Goal: Transaction & Acquisition: Register for event/course

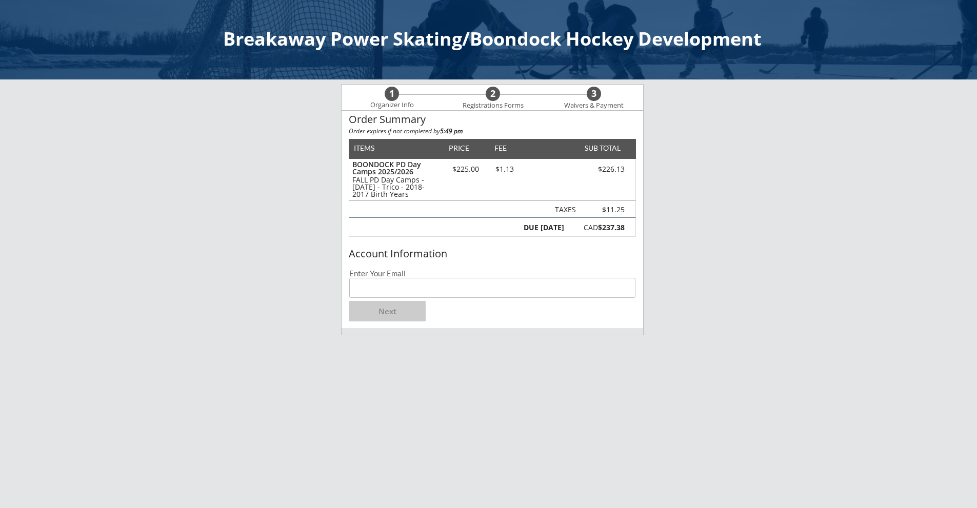
click at [379, 286] on input "email" at bounding box center [492, 288] width 286 height 20
click at [389, 312] on button "Next" at bounding box center [387, 311] width 77 height 21
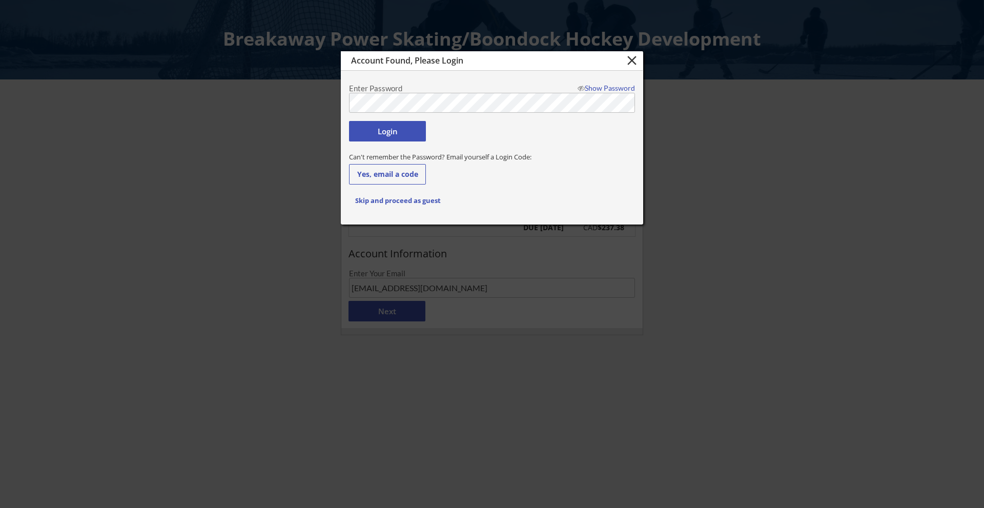
type input "[EMAIL_ADDRESS][DOMAIN_NAME]"
click at [408, 129] on button "Login" at bounding box center [387, 131] width 77 height 21
click at [615, 89] on div "Show Password" at bounding box center [604, 88] width 62 height 7
click at [615, 88] on div "Hide Password" at bounding box center [604, 88] width 62 height 7
click at [614, 88] on div "Show Password" at bounding box center [604, 88] width 62 height 7
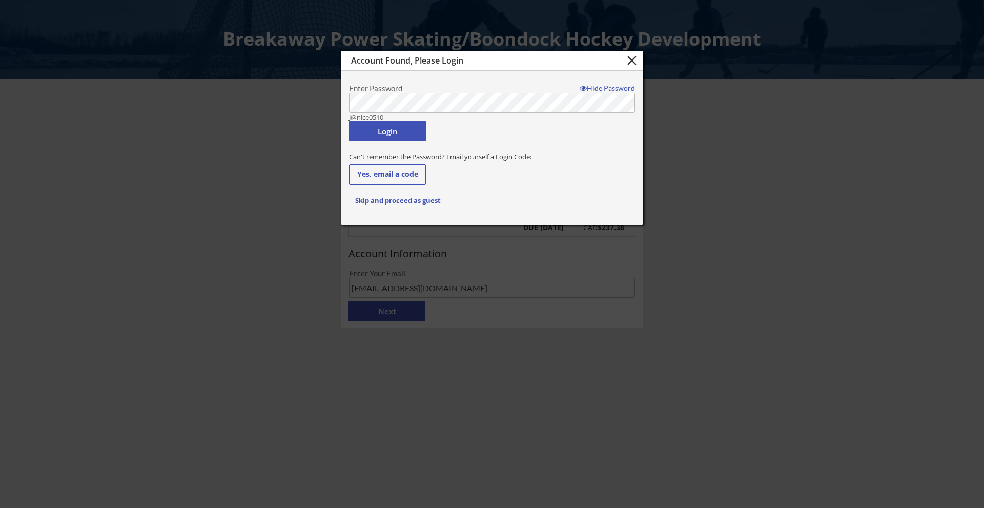
click at [614, 88] on div "Hide Password" at bounding box center [604, 88] width 62 height 7
click at [383, 134] on button "Login" at bounding box center [387, 131] width 77 height 21
click at [295, 80] on body "Breakaway Power Skating/Boondock Hockey Development 1 Organizer Info 2 Registra…" at bounding box center [492, 254] width 984 height 508
click at [362, 134] on button "Login" at bounding box center [387, 131] width 77 height 21
click at [410, 175] on button "Yes, email a code" at bounding box center [387, 174] width 77 height 21
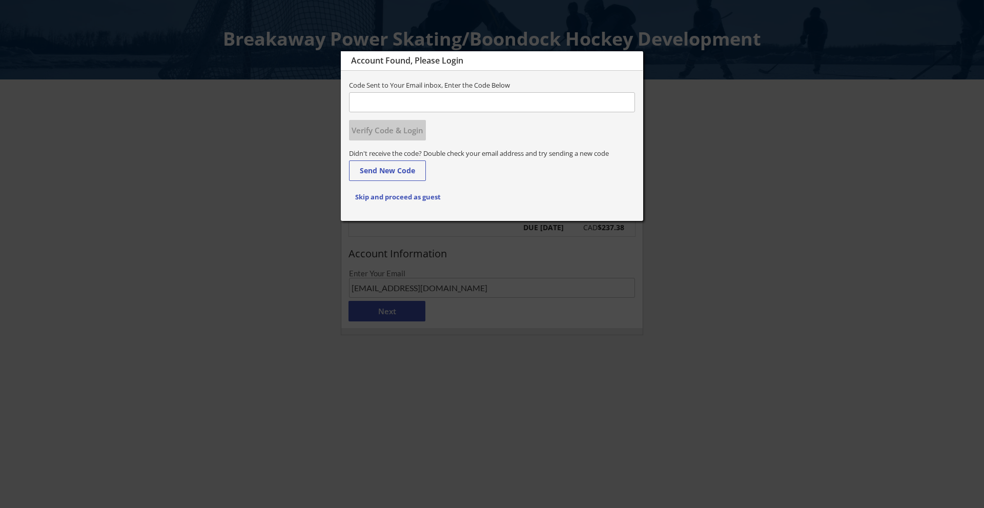
click at [385, 105] on input "input" at bounding box center [492, 102] width 286 height 20
click at [383, 105] on input "input" at bounding box center [492, 102] width 286 height 20
click at [529, 129] on div "Code Sent to Your Email inbox, Enter the Code Below Verify Code & Login" at bounding box center [491, 111] width 301 height 63
click at [529, 140] on div "Code Sent to Your Email inbox, Enter the Code Below Verify Code & Login" at bounding box center [491, 111] width 301 height 63
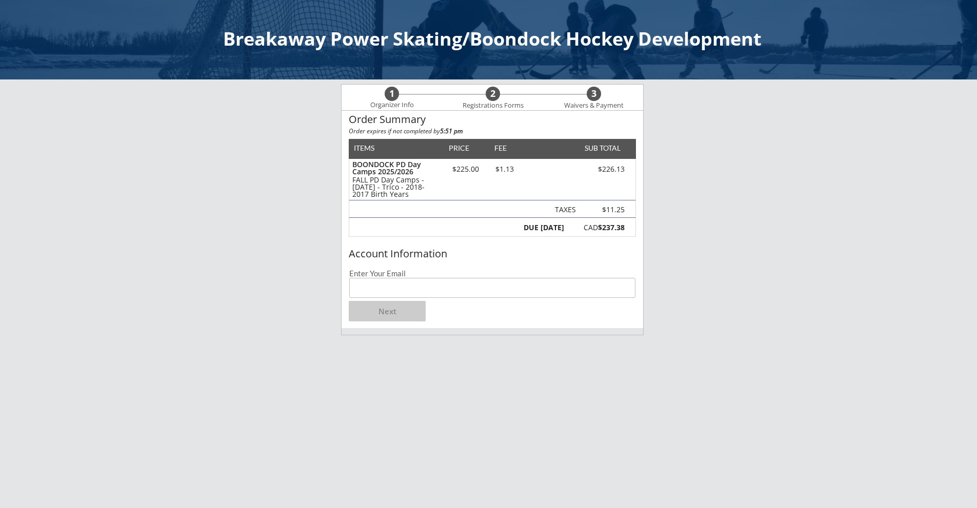
click at [380, 293] on input "email" at bounding box center [492, 288] width 286 height 20
type input "[EMAIL_ADDRESS][DOMAIN_NAME]"
click at [382, 314] on button "Next" at bounding box center [387, 311] width 77 height 21
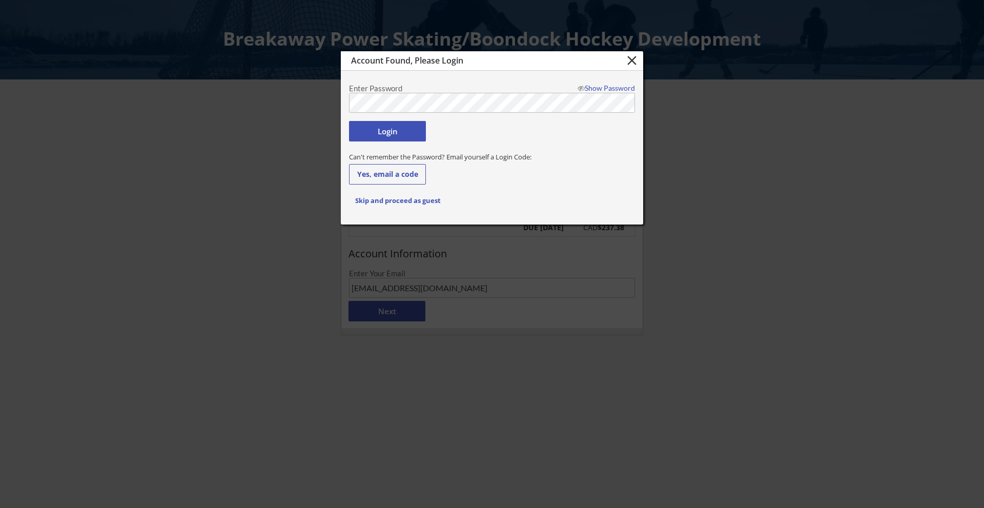
click at [268, 75] on body "Breakaway Power Skating/Boondock Hockey Development 1 Organizer Info 2 Registra…" at bounding box center [492, 254] width 984 height 508
click at [361, 129] on button "Login" at bounding box center [387, 131] width 77 height 21
click at [596, 90] on div "Show Password" at bounding box center [604, 88] width 62 height 7
click at [171, 85] on body "Breakaway Power Skating/Boondock Hockey Development 1 Organizer Info 2 Registra…" at bounding box center [492, 254] width 984 height 508
click at [205, 120] on div at bounding box center [492, 254] width 984 height 508
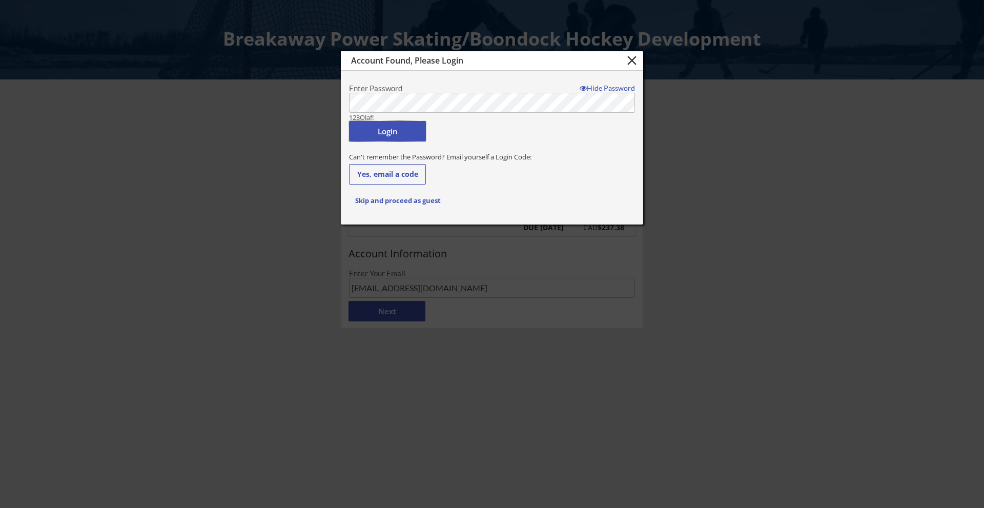
click at [369, 133] on button "Login" at bounding box center [387, 131] width 77 height 21
click at [385, 133] on button "Login" at bounding box center [387, 131] width 77 height 21
click at [424, 204] on button "Skip and proceed as guest" at bounding box center [397, 200] width 97 height 21
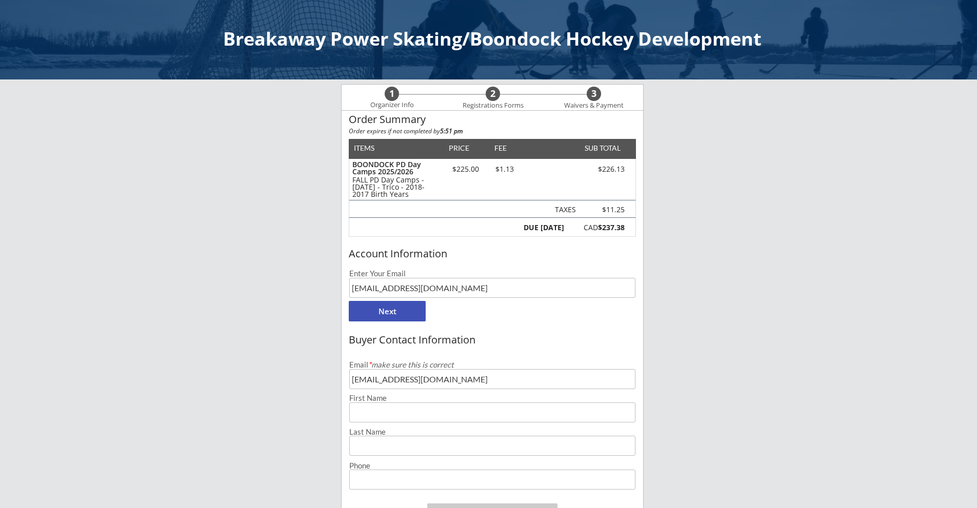
drag, startPoint x: 432, startPoint y: 295, endPoint x: 276, endPoint y: 298, distance: 156.4
click at [276, 298] on div "Breakaway Power Skating/Boondock Hockey Development 1 Organizer Info 2 Registra…" at bounding box center [488, 417] width 977 height 834
type input "[EMAIL_ADDRESS][DOMAIN_NAME]"
type input "Janice"
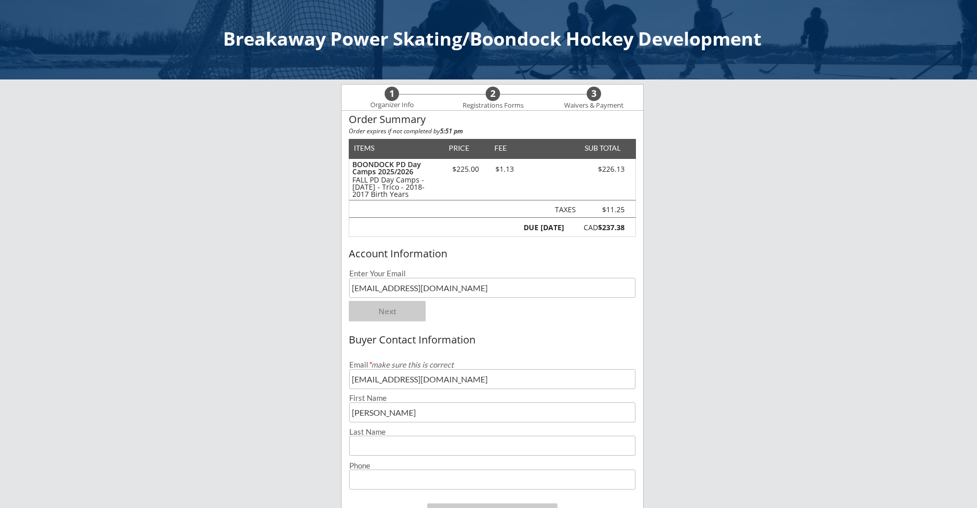
type input "Lui"
type input "(587) 899-5388"
click at [513, 321] on div "Account Information Enter Your Email janlui3@gmail.com Next" at bounding box center [491, 286] width 301 height 84
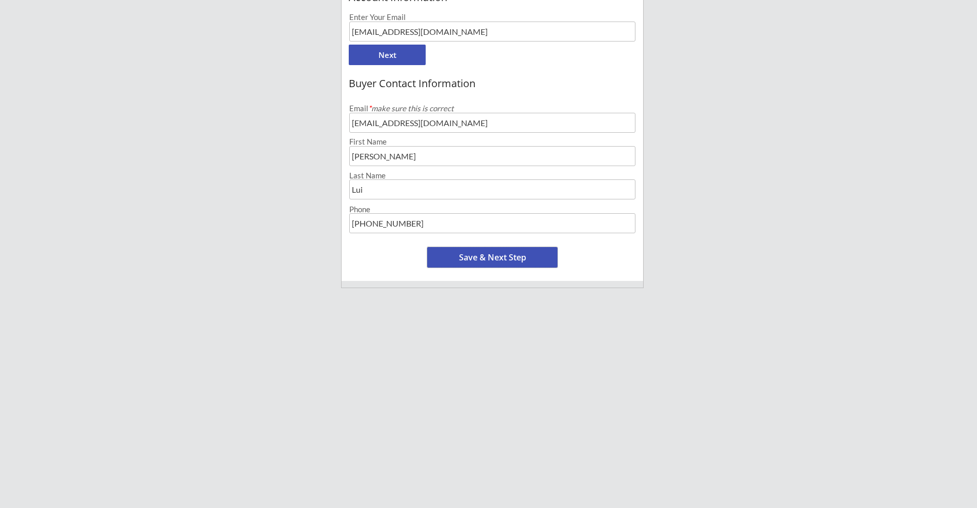
click at [491, 256] on button "Save & Next Step" at bounding box center [492, 257] width 130 height 21
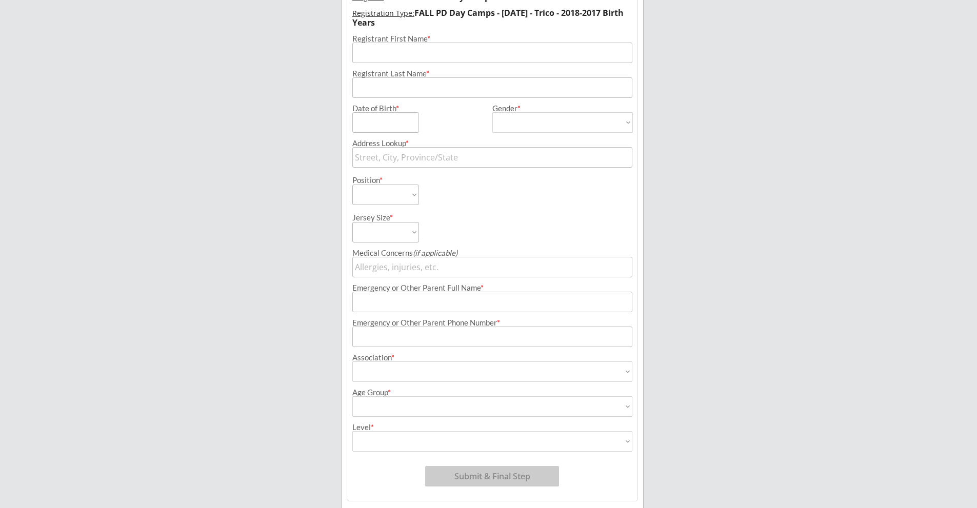
scroll to position [74, 0]
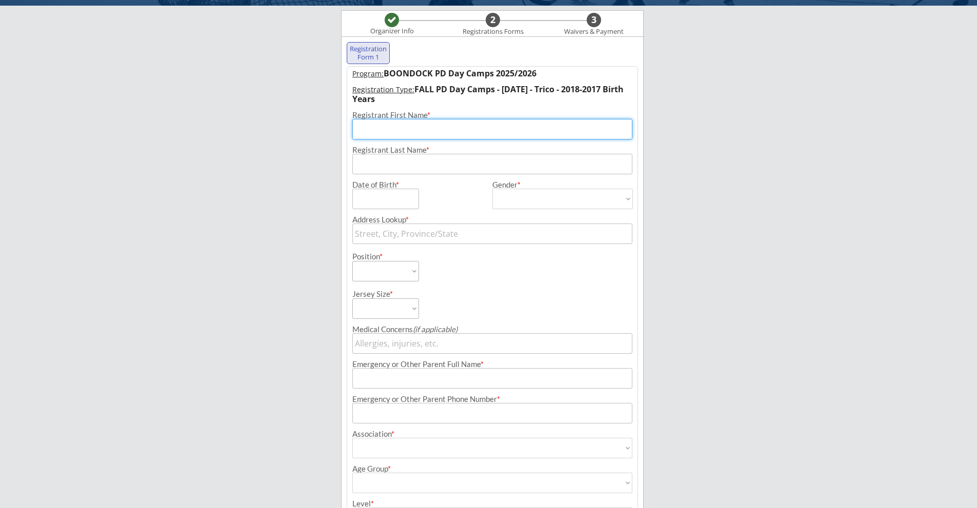
click at [414, 130] on input "input" at bounding box center [492, 129] width 280 height 21
type input "Leif"
type input "Tomiuk"
type input "111 Mahogany Landing SE"
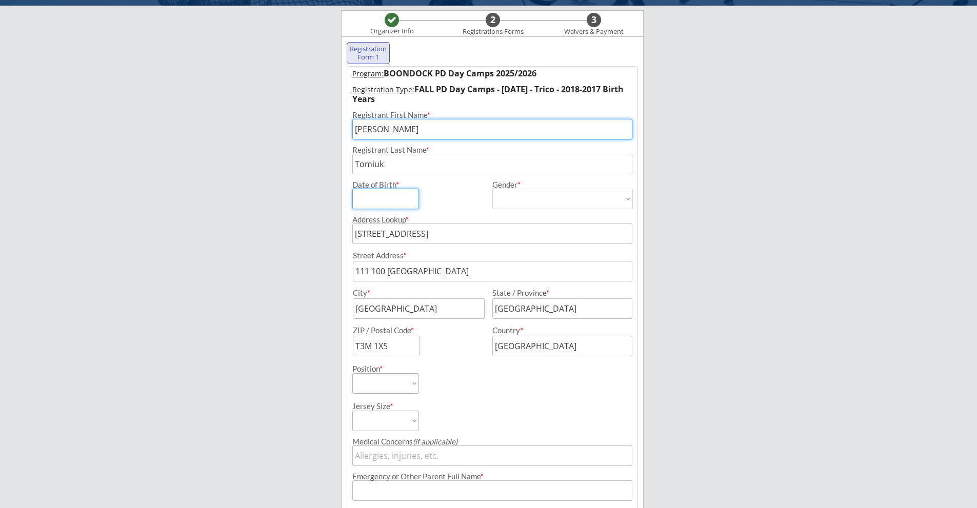
click at [404, 196] on input "input" at bounding box center [385, 199] width 67 height 21
type input "04/13/2018"
click at [504, 193] on select "Male Female" at bounding box center [562, 199] width 140 height 21
select select ""Male""
click at [492, 189] on select "Male Female" at bounding box center [562, 199] width 140 height 21
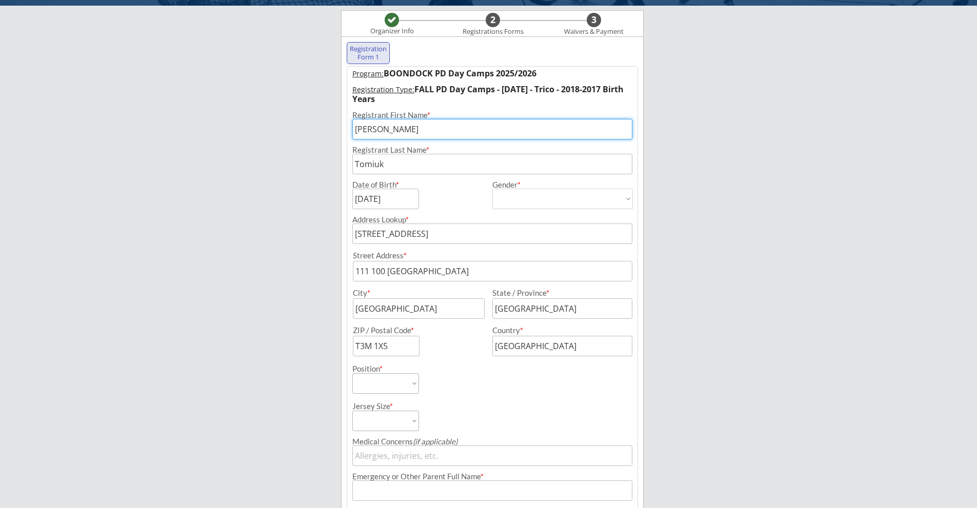
type input "Male"
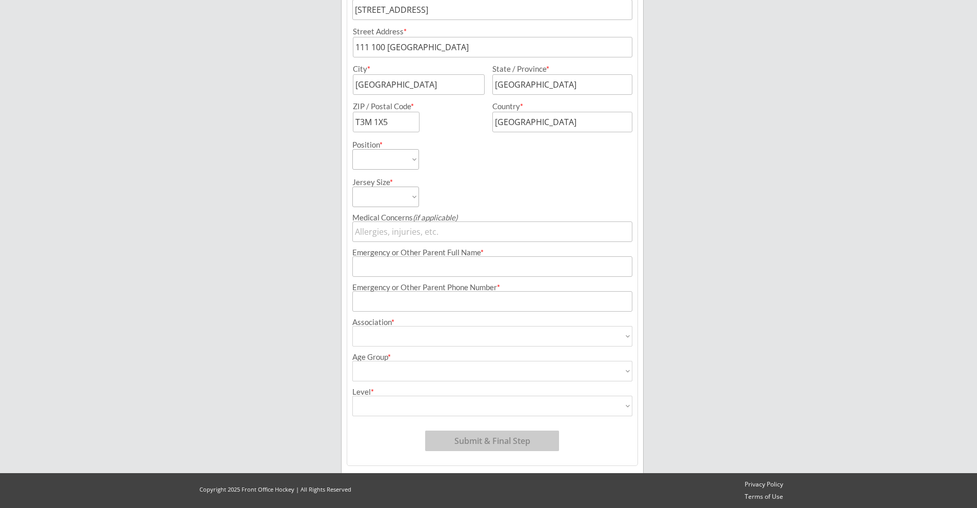
click at [368, 158] on select "Forward Defense Goalie" at bounding box center [385, 159] width 67 height 21
select select ""Forward""
click at [352, 149] on select "Forward Defense Goalie" at bounding box center [385, 159] width 67 height 21
click at [378, 208] on div "Medical Concerns (if applicable)" at bounding box center [492, 224] width 290 height 35
click at [376, 203] on select "Youth S Youth M Youth L Youth XL Adult S Adult M Adult L Adult XL" at bounding box center [385, 197] width 67 height 21
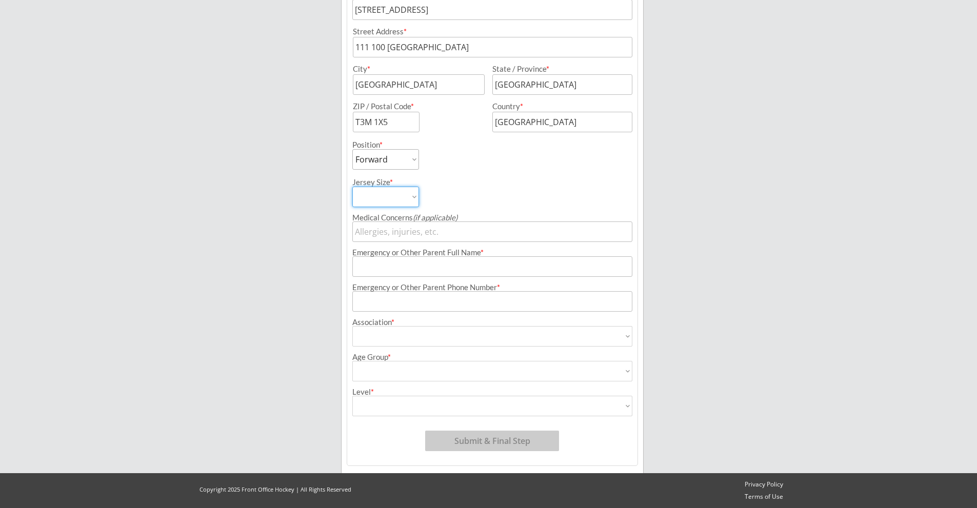
select select ""Youth S""
click at [352, 187] on select "Youth S Youth M Youth L Youth XL Adult S Adult M Adult L Adult XL" at bounding box center [385, 197] width 67 height 21
click at [386, 237] on input "input" at bounding box center [492, 231] width 280 height 21
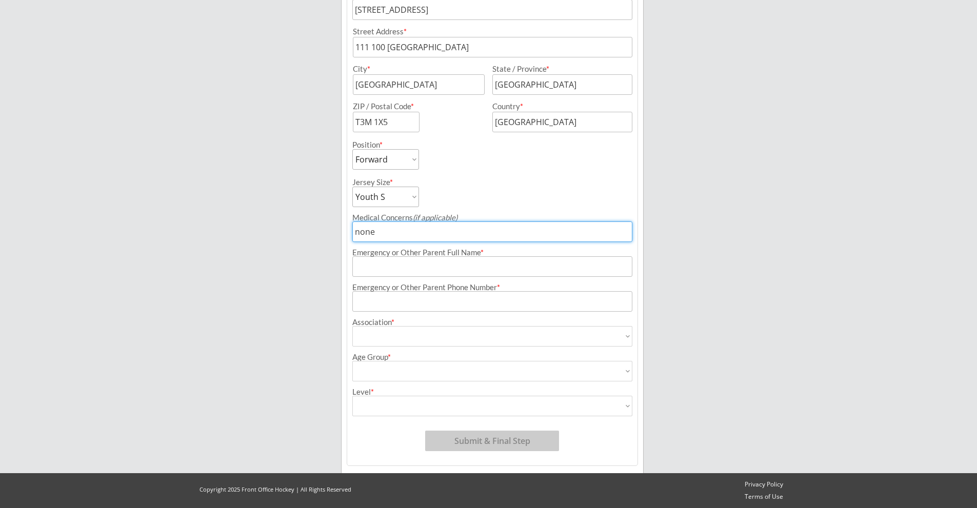
type input "none"
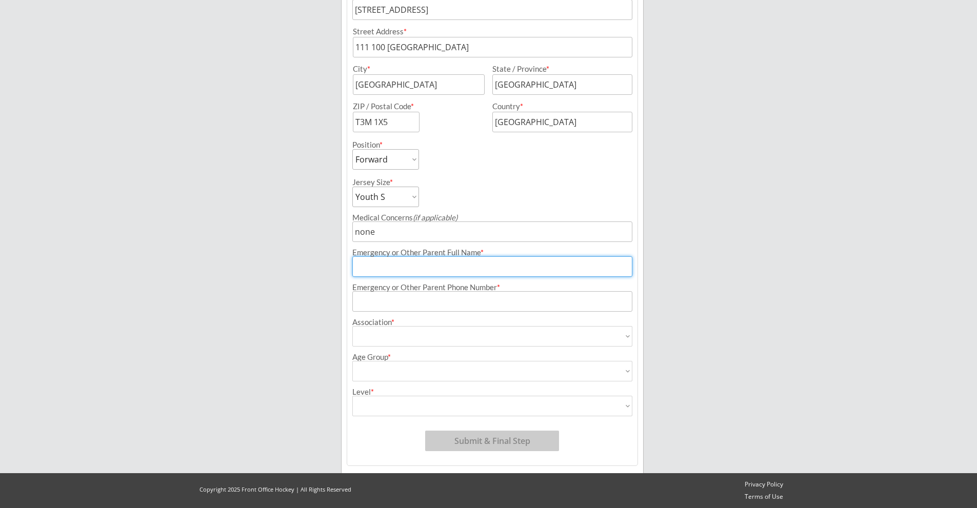
click at [390, 267] on input "input" at bounding box center [492, 266] width 280 height 21
type input "Olaf Tomiuk Jr"
type input "(403) 689-4613"
click at [414, 272] on input "input" at bounding box center [492, 266] width 280 height 21
type input "Olaf Tomiuk"
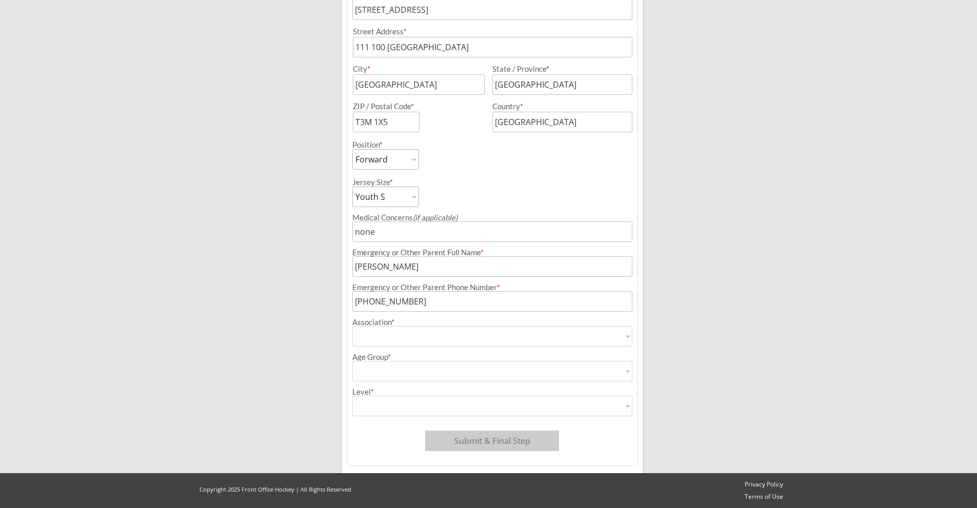
click at [150, 190] on div "Breakaway Power Skating/Boondock Hockey Development Organizer Info 2 Registrati…" at bounding box center [488, 105] width 977 height 806
click at [381, 342] on select "Airdrie Blackfoot Hockey Association Bow River Bruins Bow Valley Hockey Society…" at bounding box center [492, 336] width 280 height 21
select select ""Hockey Super League""
click at [352, 326] on select "Airdrie Blackfoot Hockey Association Bow River Bruins Bow Valley Hockey Society…" at bounding box center [492, 336] width 280 height 21
type input "Hockey Super League"
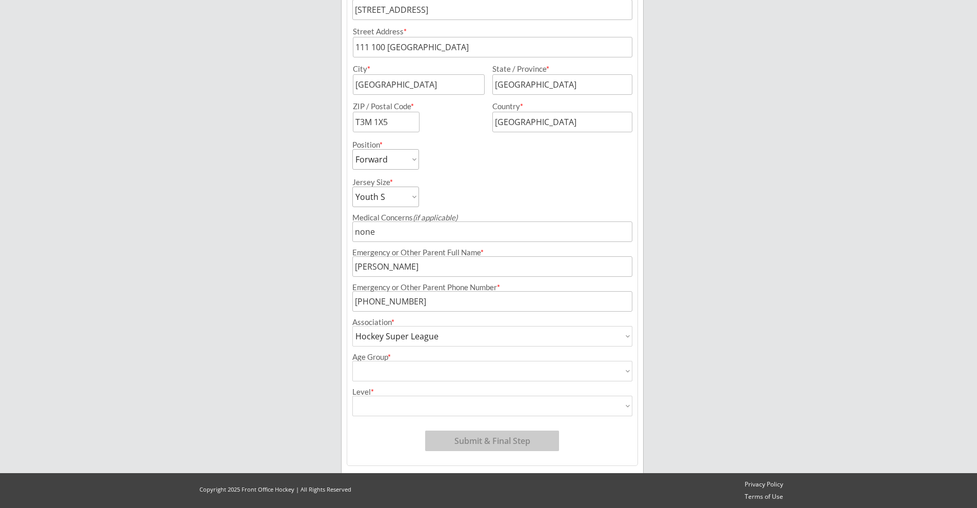
click at [517, 373] on select "House League U7 U9 U11 U13 U15 U16 U18 U21 College/University Active Start U10 …" at bounding box center [492, 371] width 280 height 21
select select ""U9""
click at [352, 361] on select "House League U7 U9 U11 U13 U15 U16 U18 U21 College/University Active Start U10 …" at bounding box center [492, 371] width 280 height 21
type input "U9"
click at [456, 401] on select "AA AAA Division 1 Division 2 Division 3 Division 4 Division 5 HSL Major HSL Min…" at bounding box center [492, 406] width 280 height 21
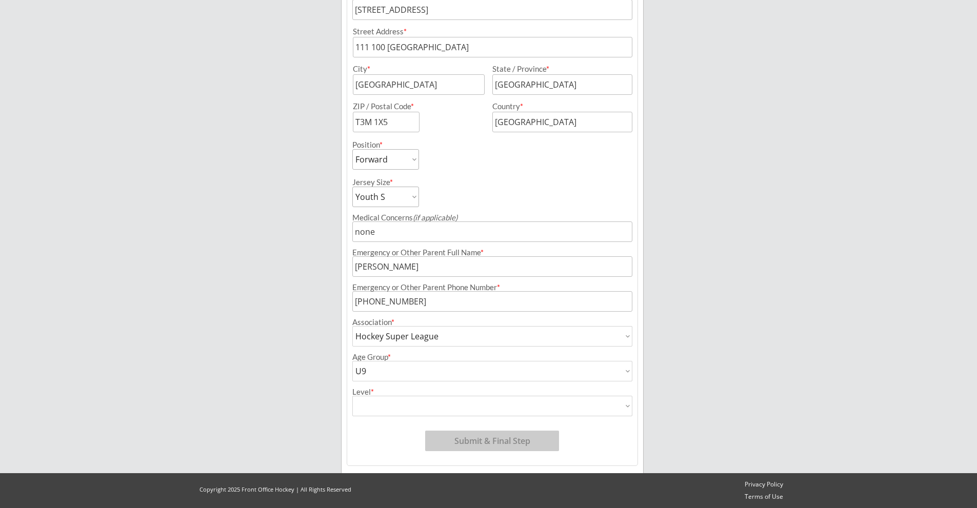
select select ""HSL Major""
click at [352, 396] on select "AA AAA Division 1 Division 2 Division 3 Division 4 Division 5 HSL Major HSL Min…" at bounding box center [492, 406] width 280 height 21
type input "HSL Major"
click at [478, 439] on button "Submit & Final Step" at bounding box center [492, 441] width 134 height 21
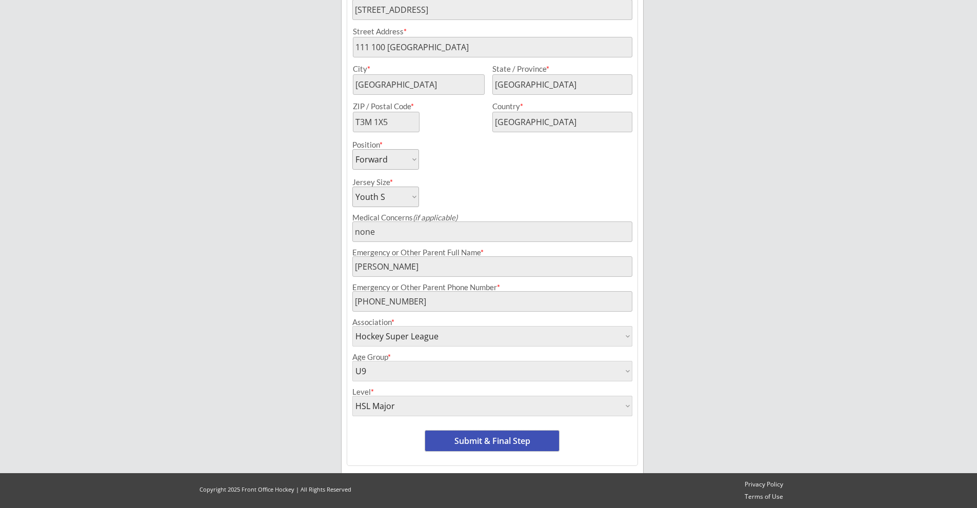
click at [483, 444] on button "Submit & Final Step" at bounding box center [492, 441] width 134 height 21
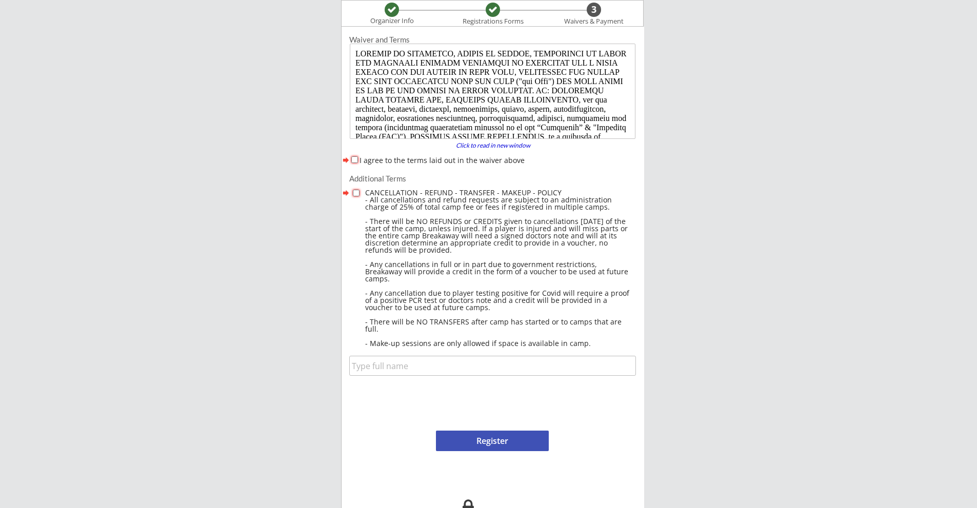
scroll to position [0, 0]
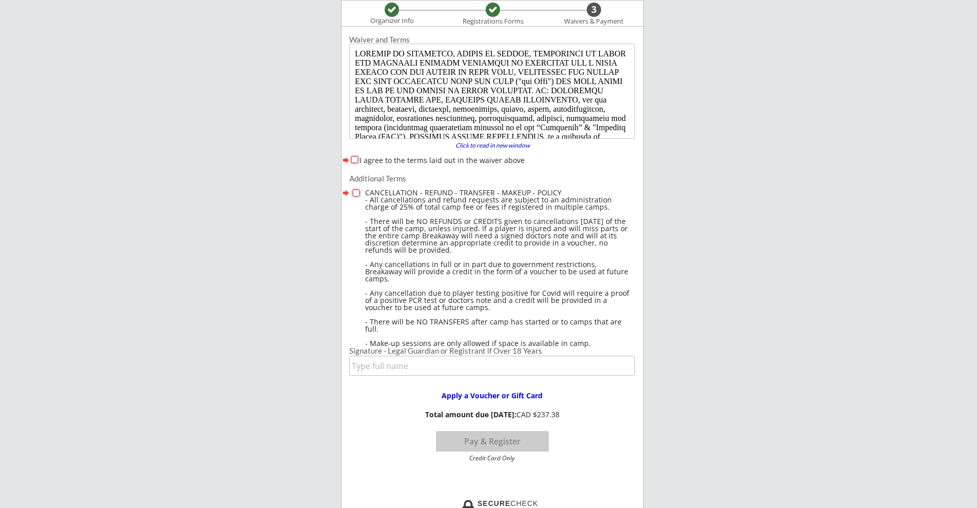
click at [354, 160] on input "I agree to the terms laid out in the waiver above" at bounding box center [354, 159] width 7 height 7
checkbox input "true"
click at [355, 193] on input "checkbox" at bounding box center [356, 193] width 7 height 7
checkbox input "true"
click at [429, 364] on input "input" at bounding box center [492, 366] width 286 height 20
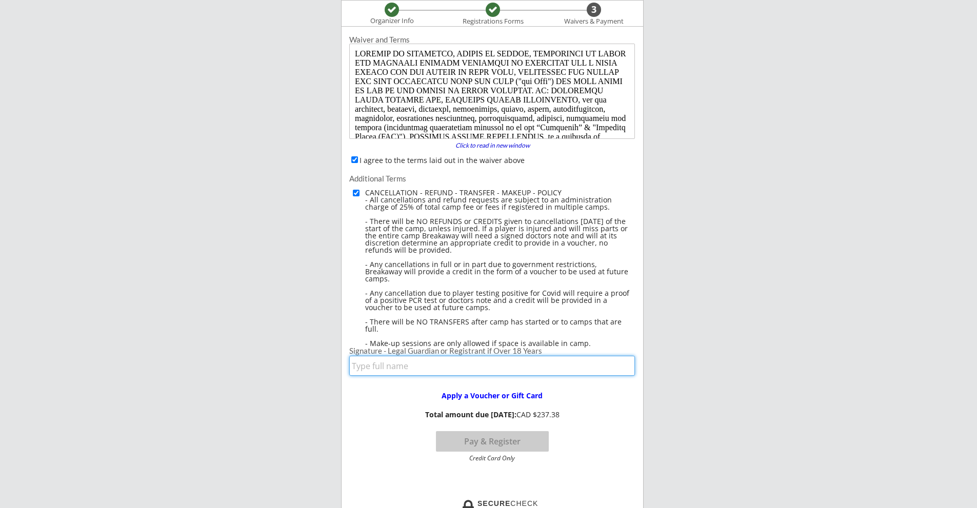
type input "Janice Lui"
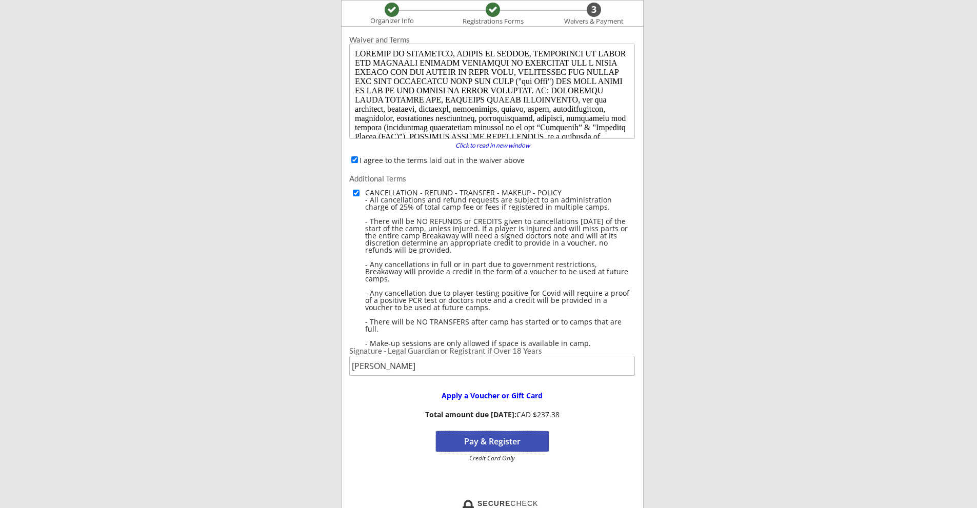
click at [483, 443] on button "Pay & Register" at bounding box center [492, 441] width 113 height 21
